Goal: Use online tool/utility: Use online tool/utility

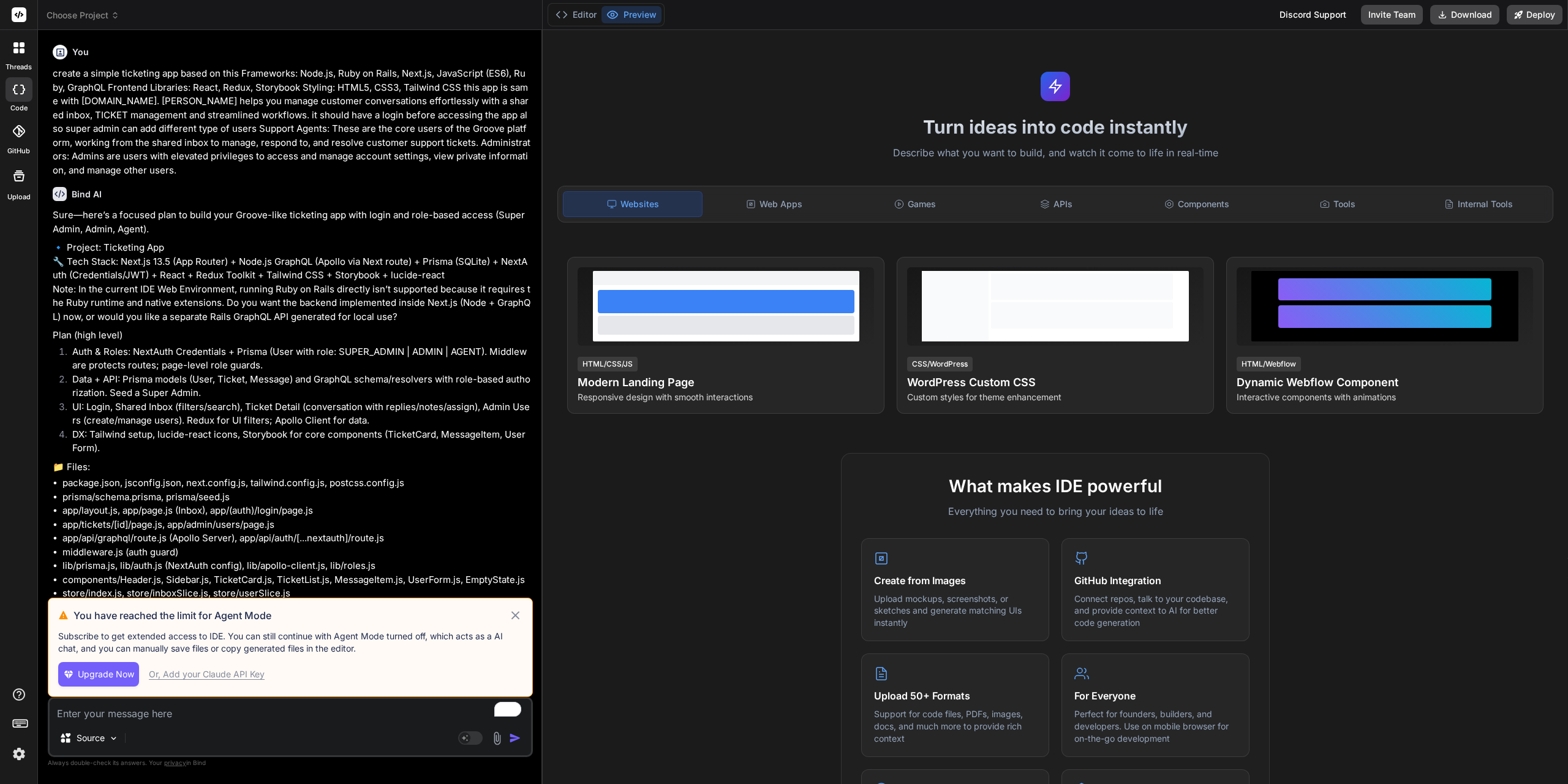
click at [19, 93] on icon at bounding box center [19, 89] width 13 height 10
click at [18, 100] on div at bounding box center [19, 89] width 27 height 24
click at [18, 95] on div at bounding box center [19, 89] width 27 height 24
click at [19, 50] on icon at bounding box center [19, 47] width 11 height 11
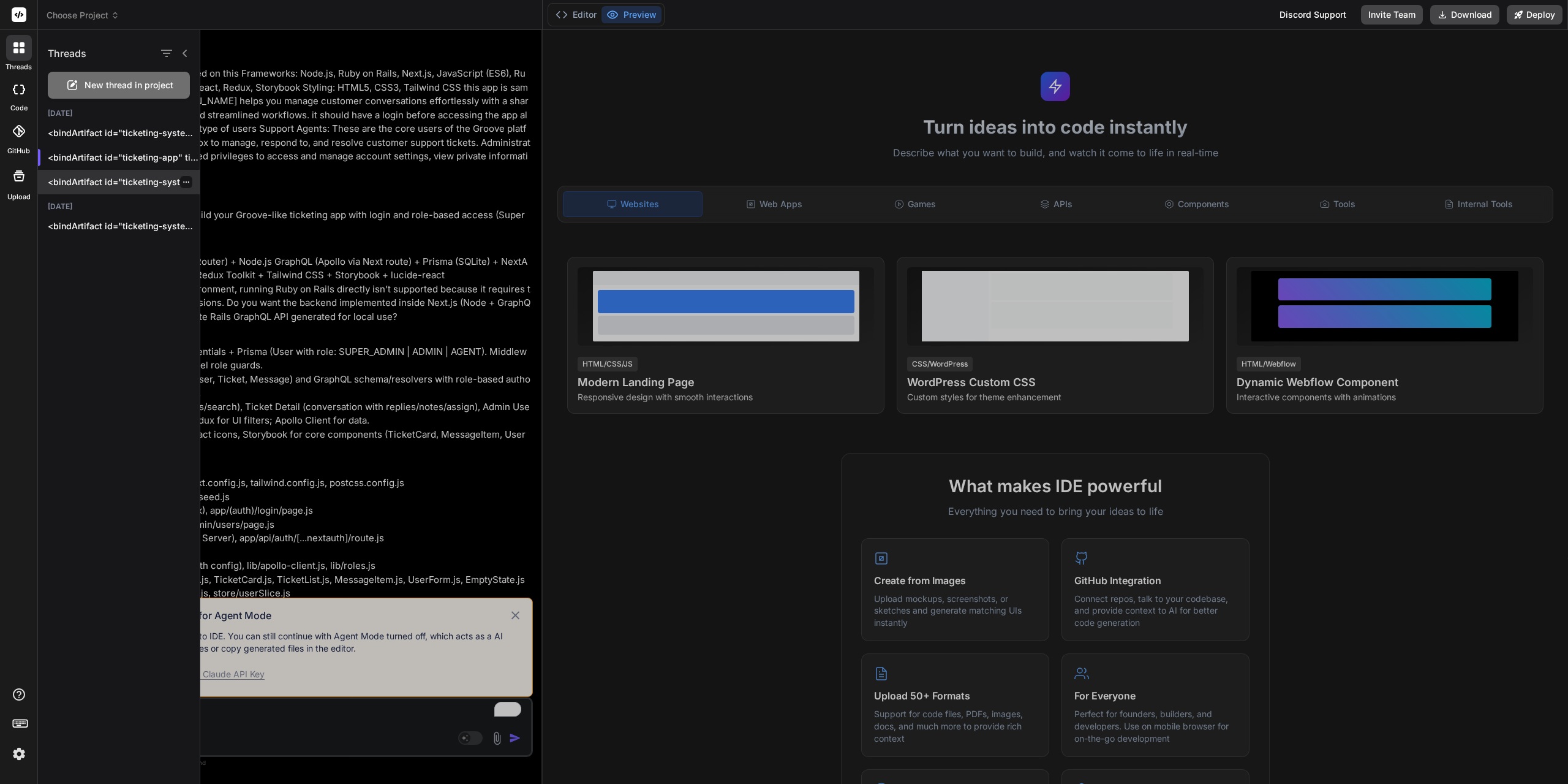
click at [111, 174] on div "<bindArtifact id="ticketing-system" title="Ticketing System"> <bindAction type=…" at bounding box center [119, 182] width 162 height 24
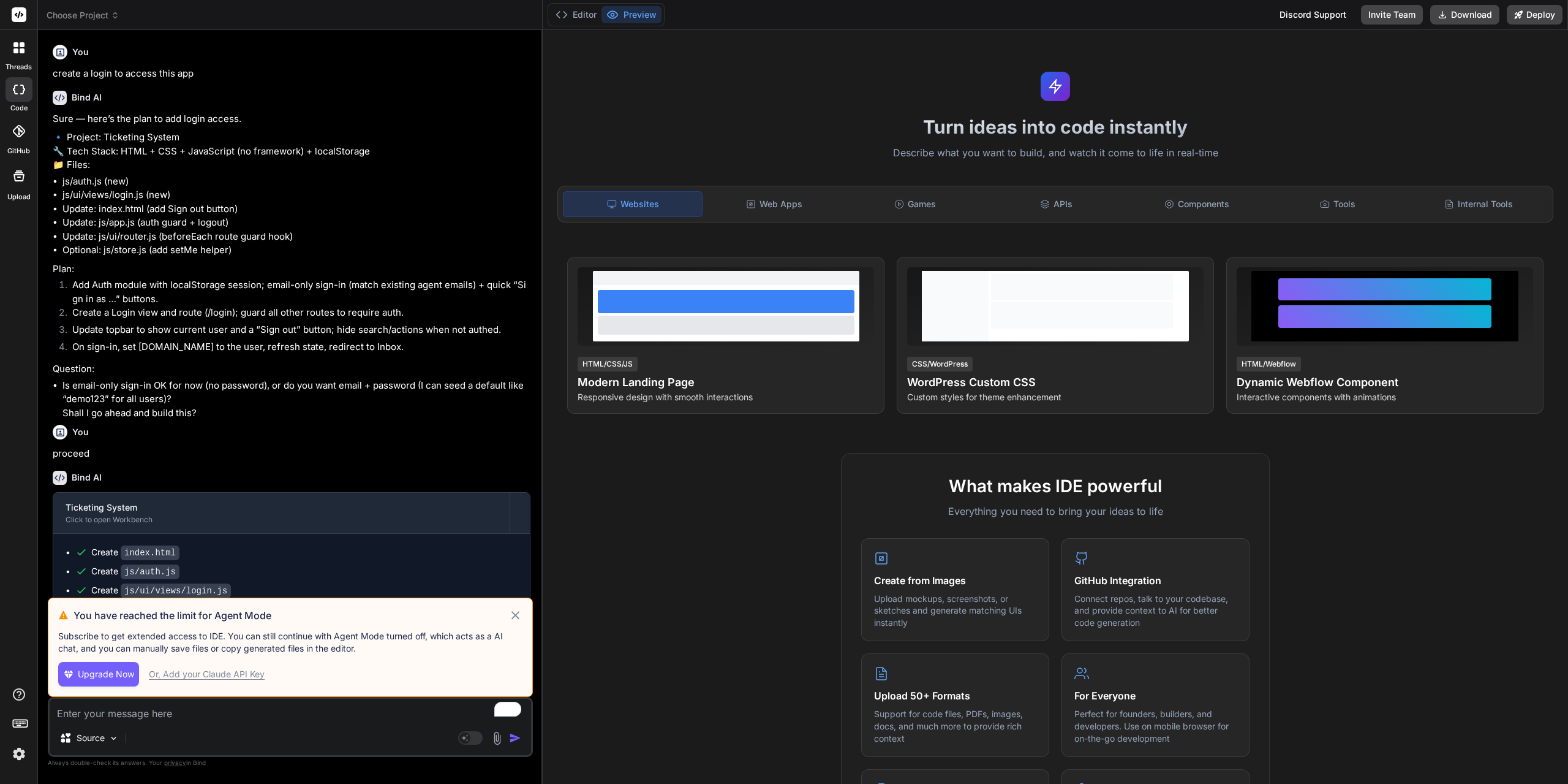
click at [16, 58] on div at bounding box center [19, 47] width 26 height 26
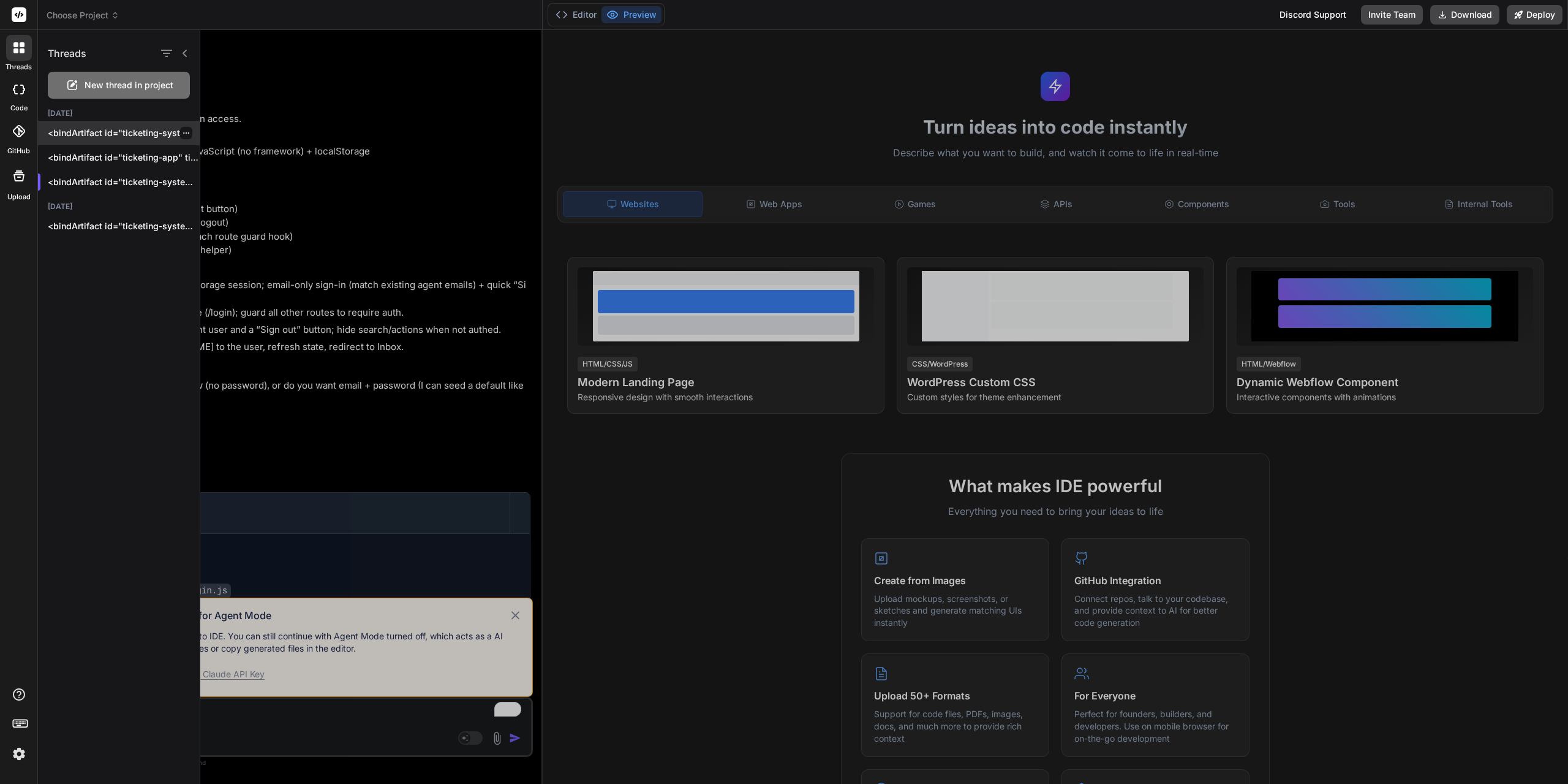
click at [118, 141] on div "<bindArtifact id="ticketing-system" title="Ticketing System"> <bindAction type=…" at bounding box center [119, 132] width 162 height 24
type textarea "x"
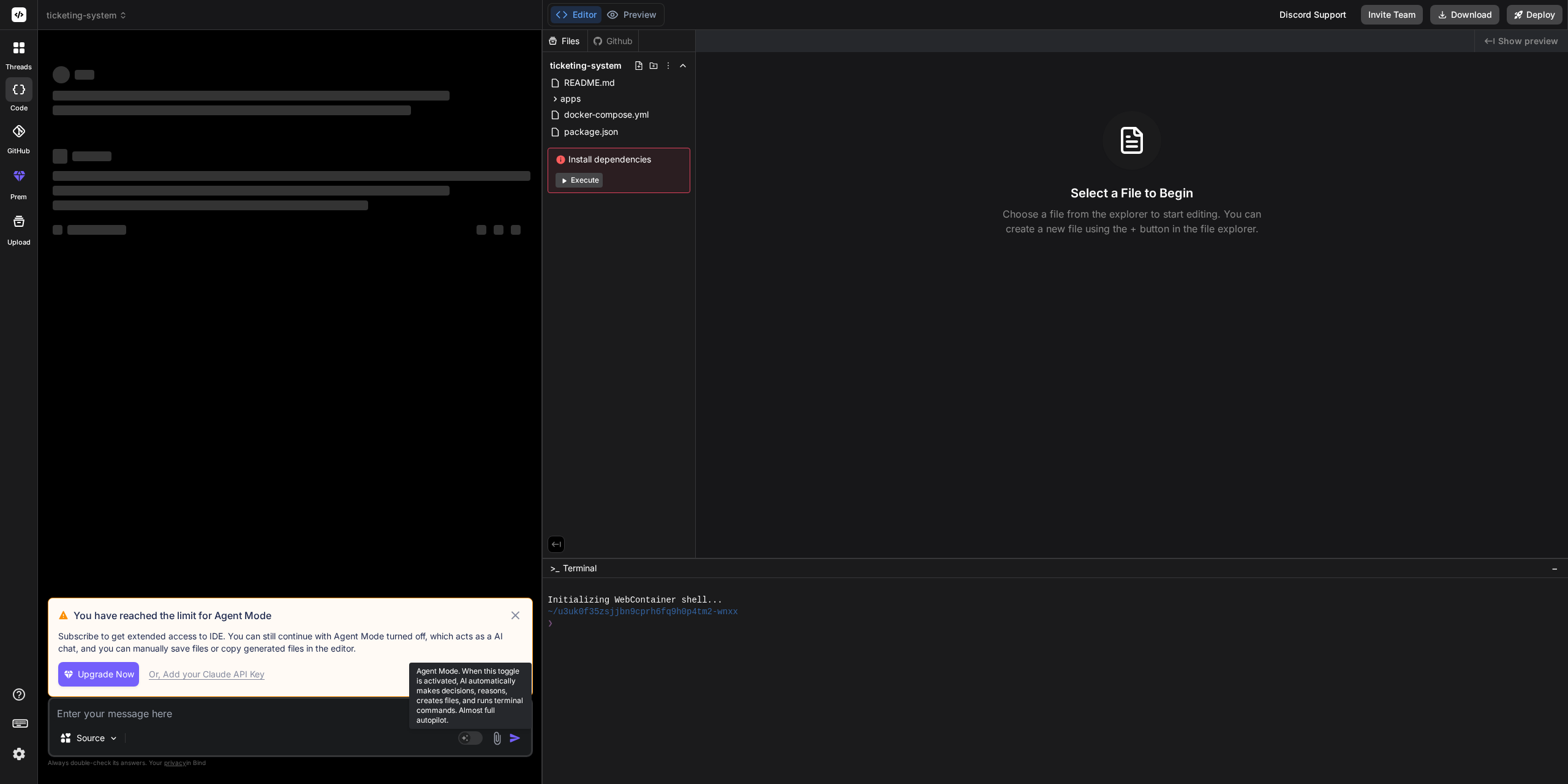
click at [471, 735] on rect at bounding box center [470, 738] width 24 height 13
click at [107, 744] on div "Source" at bounding box center [89, 738] width 69 height 24
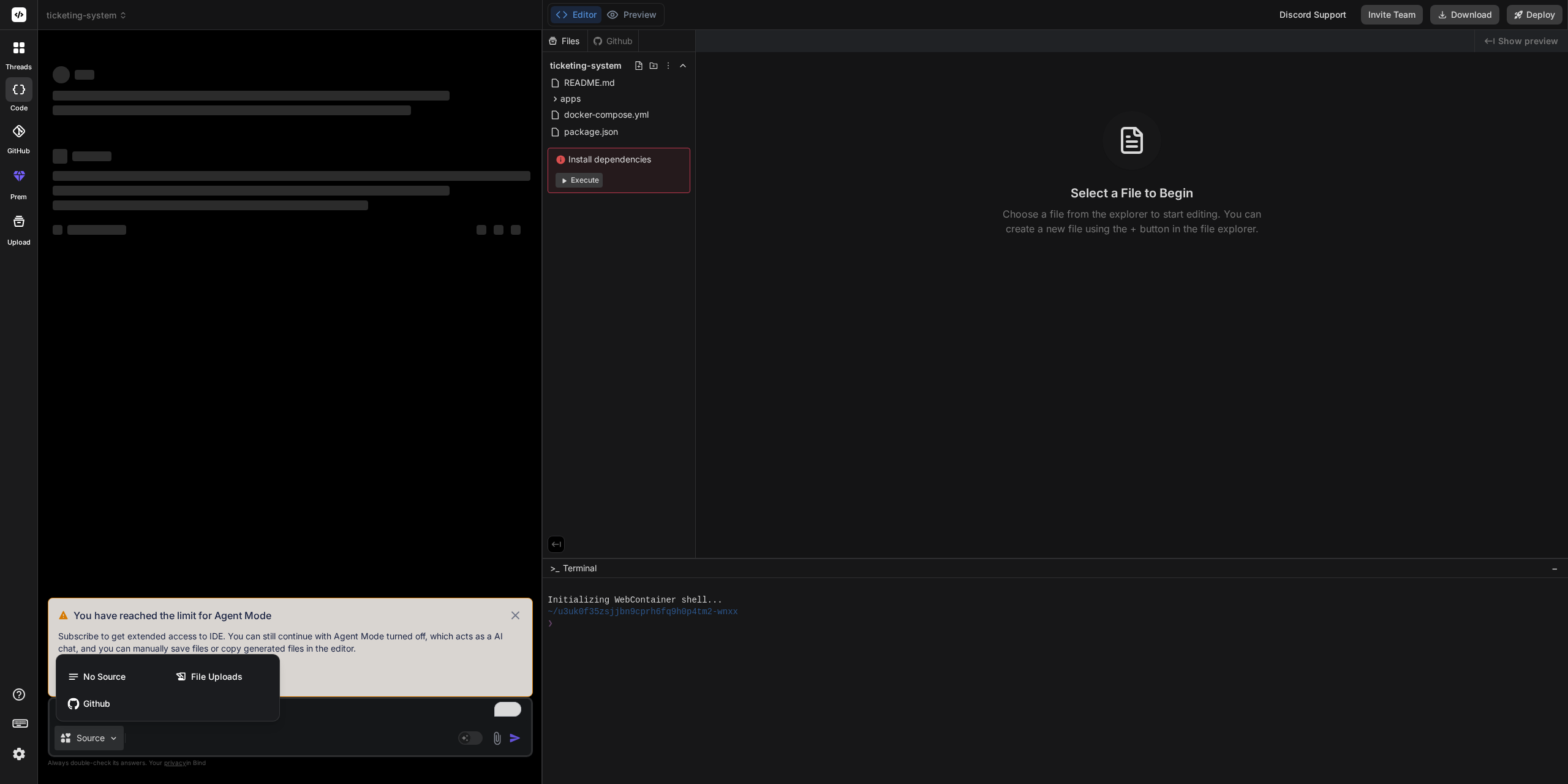
click at [107, 742] on div at bounding box center [784, 392] width 1568 height 784
type textarea "x"
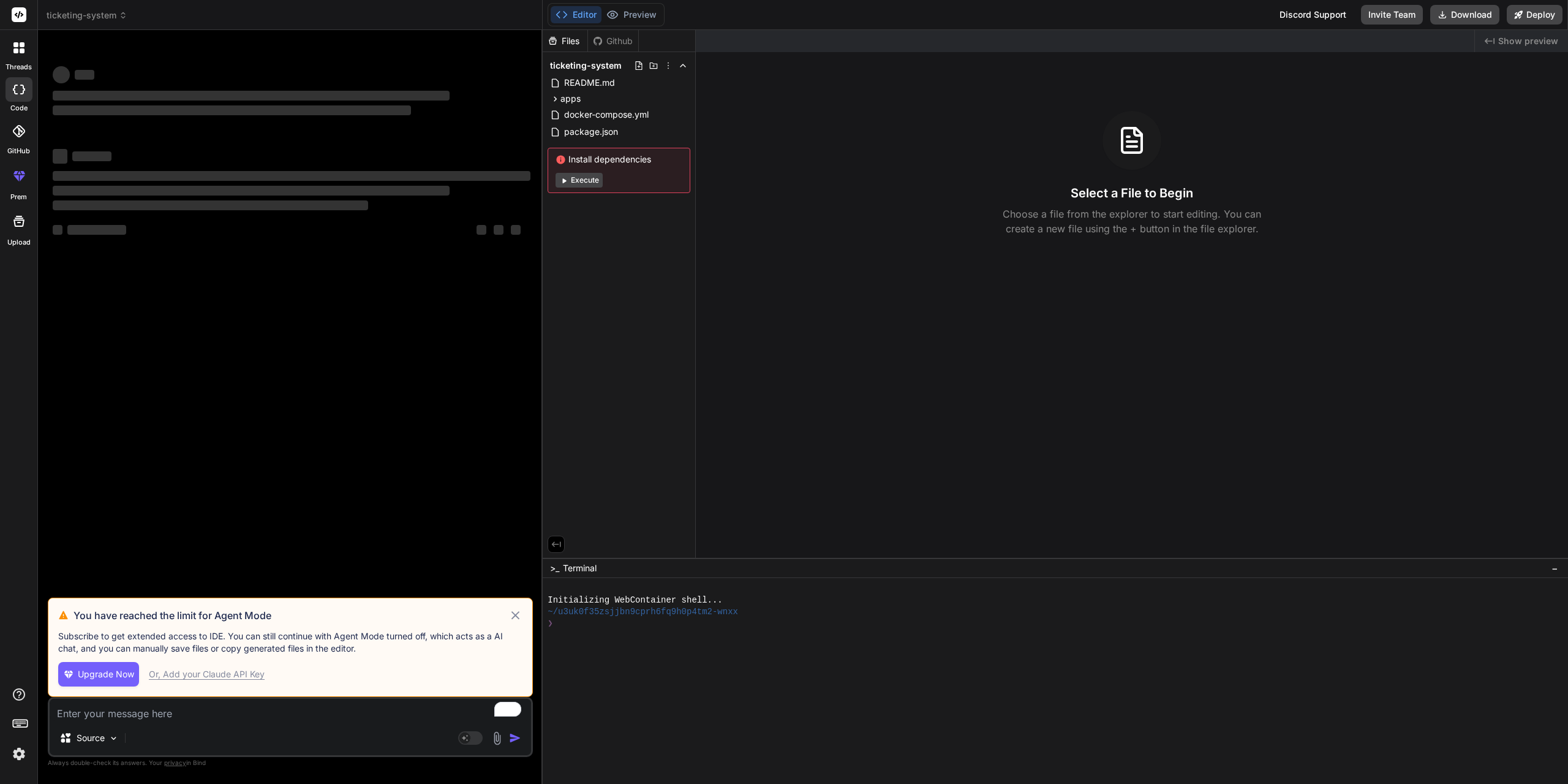
click at [17, 756] on img at bounding box center [19, 754] width 21 height 21
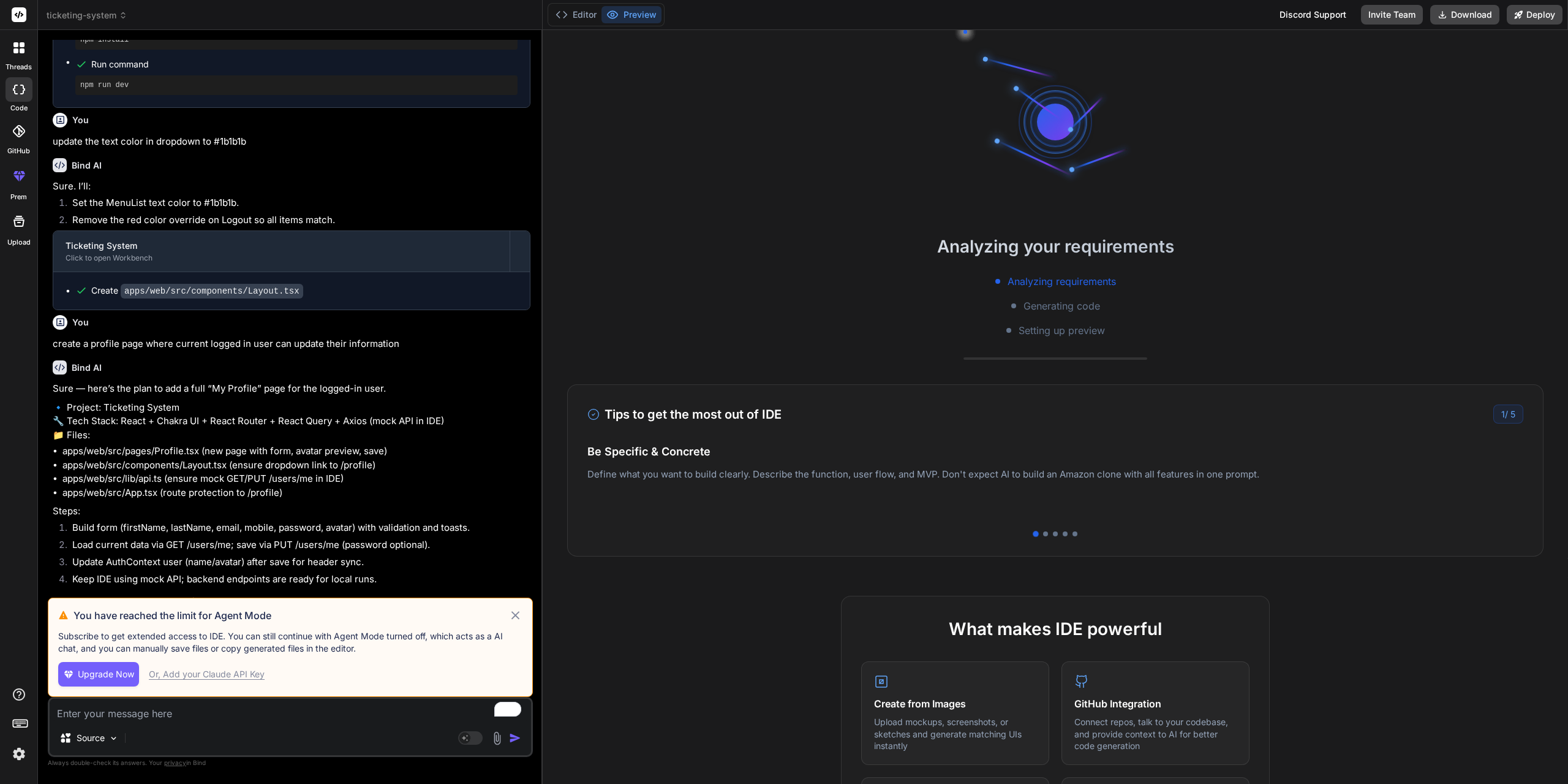
scroll to position [403, 0]
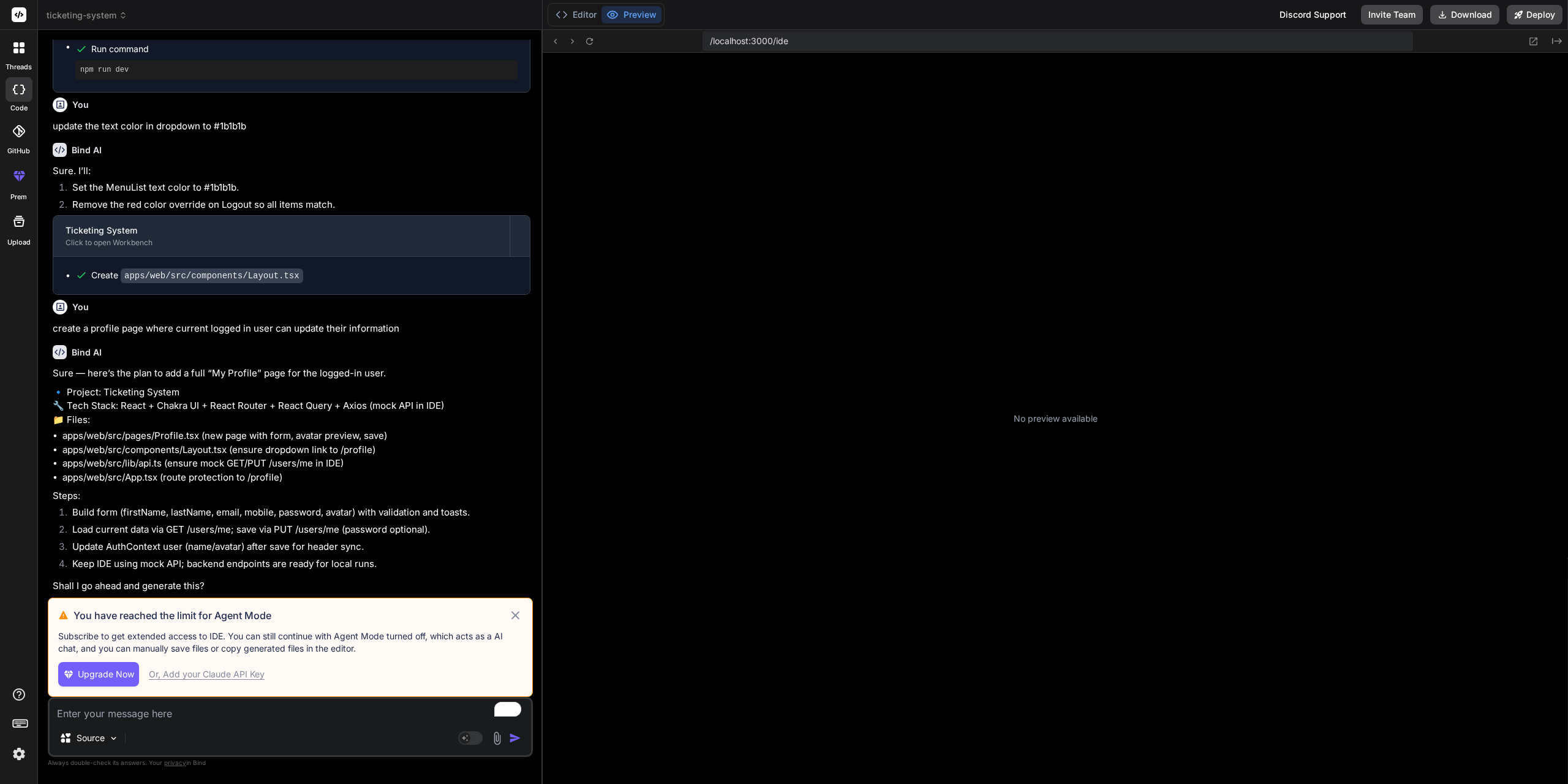
type textarea "x"
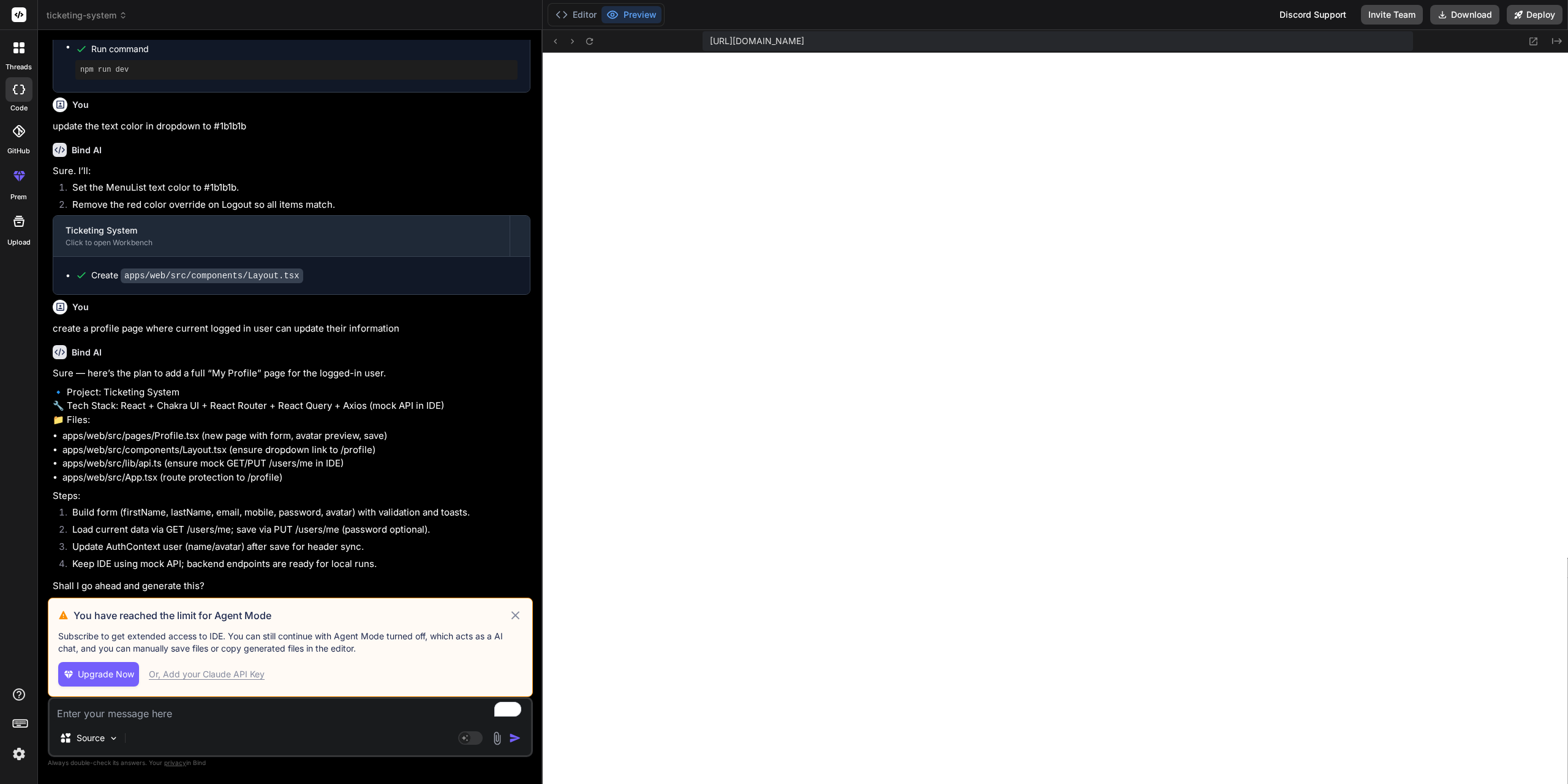
scroll to position [839, 0]
